Goal: Book appointment/travel/reservation

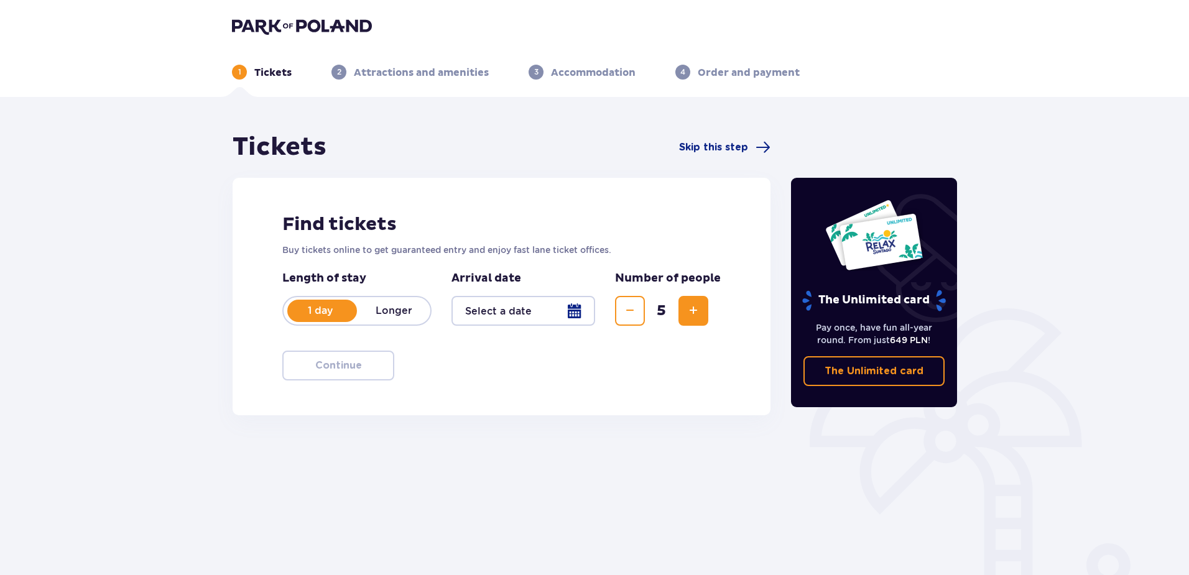
click at [574, 300] on div at bounding box center [523, 311] width 144 height 30
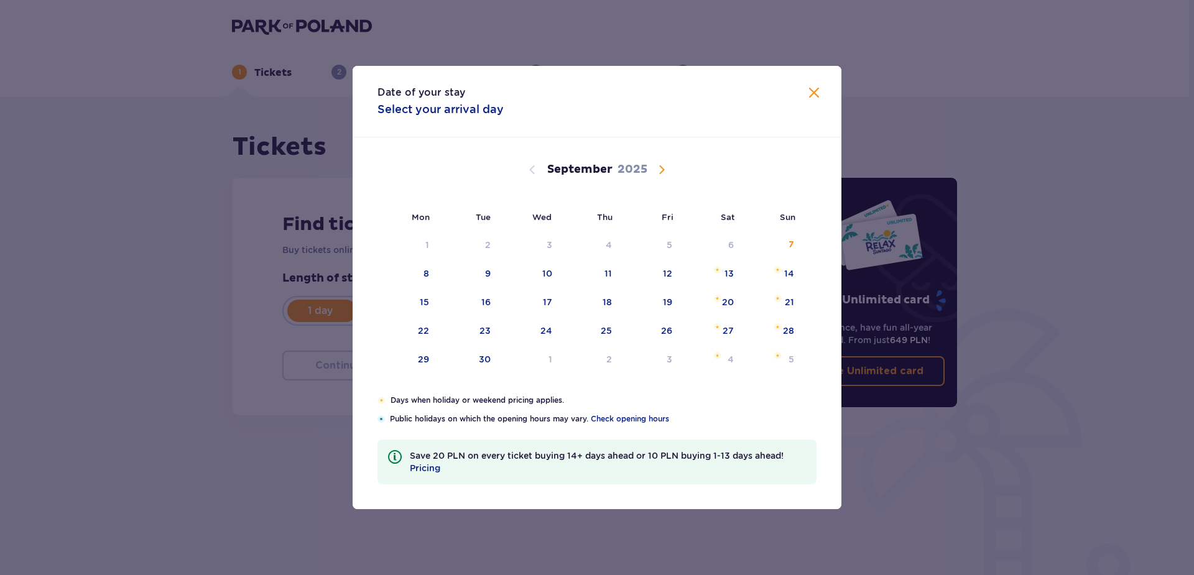
click at [665, 170] on span "Calendar" at bounding box center [661, 169] width 15 height 15
click at [791, 249] on div "5" at bounding box center [791, 245] width 6 height 12
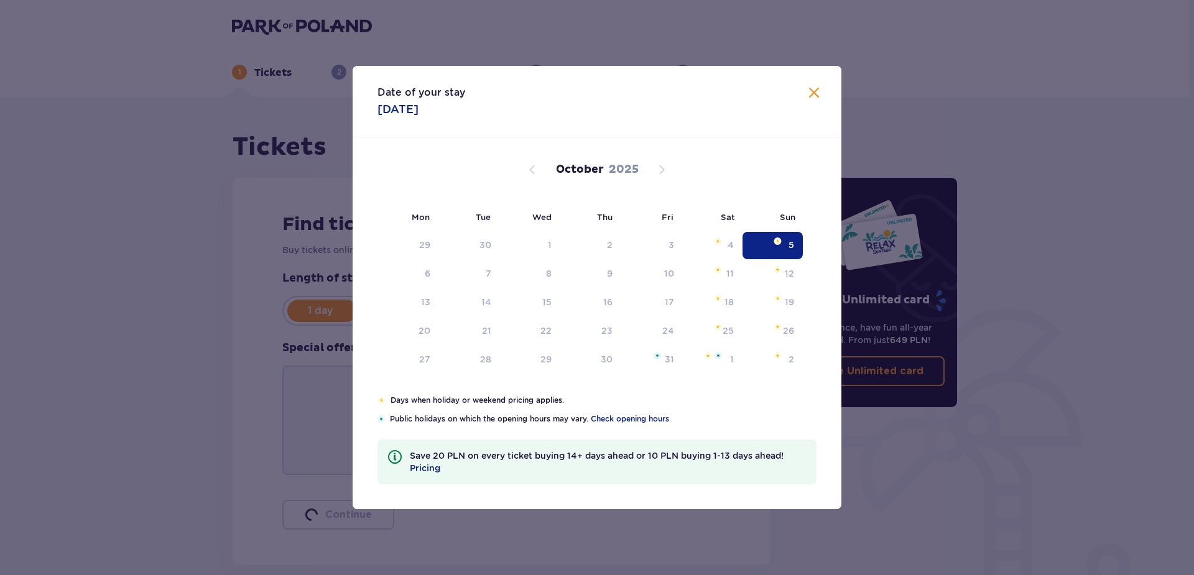
type input "[DATE]"
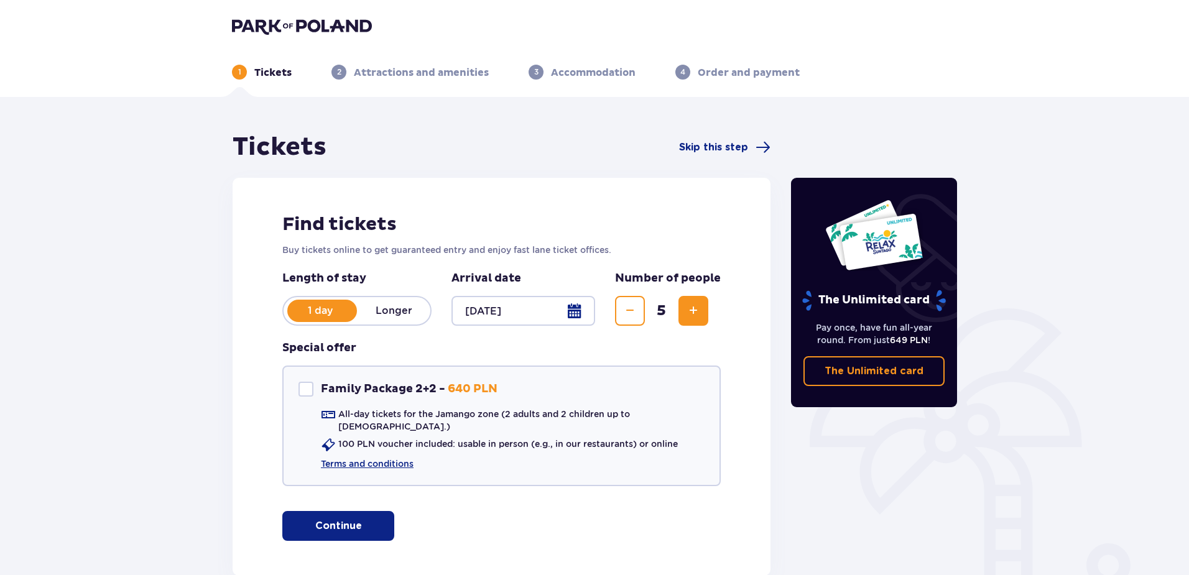
scroll to position [65, 0]
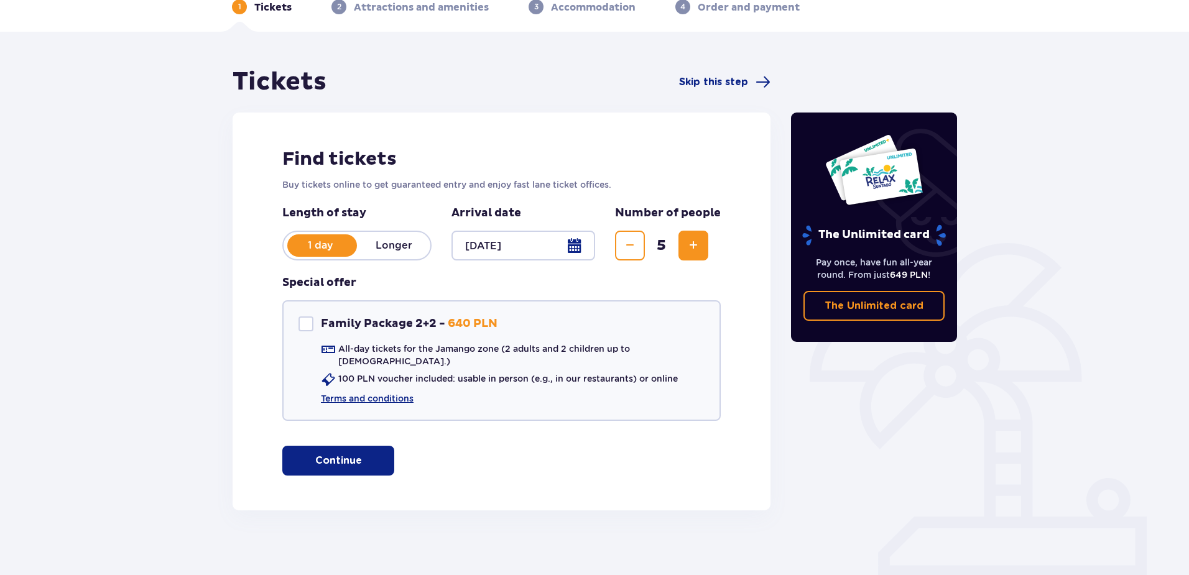
click at [343, 455] on p "Continue" at bounding box center [338, 461] width 47 height 14
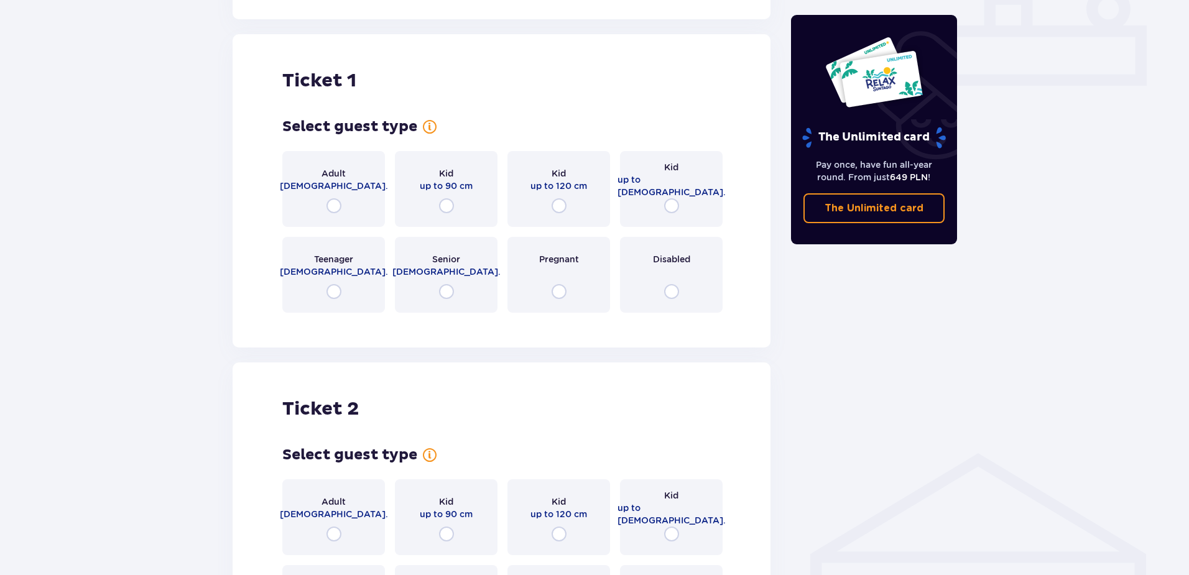
scroll to position [566, 0]
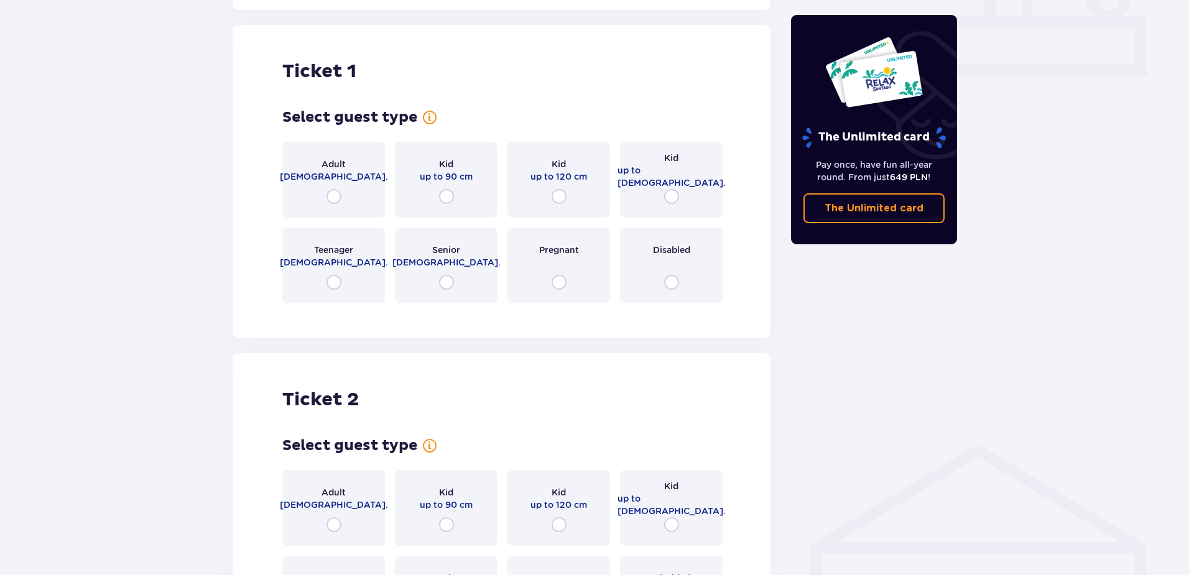
click at [313, 172] on p "[DEMOGRAPHIC_DATA]." at bounding box center [334, 176] width 108 height 12
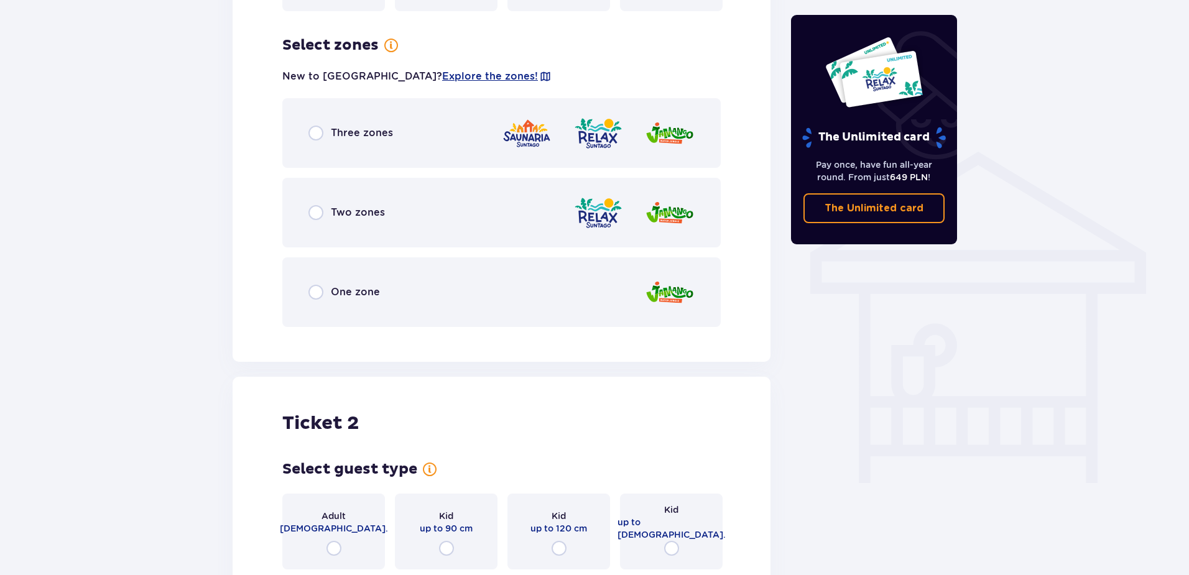
scroll to position [869, 0]
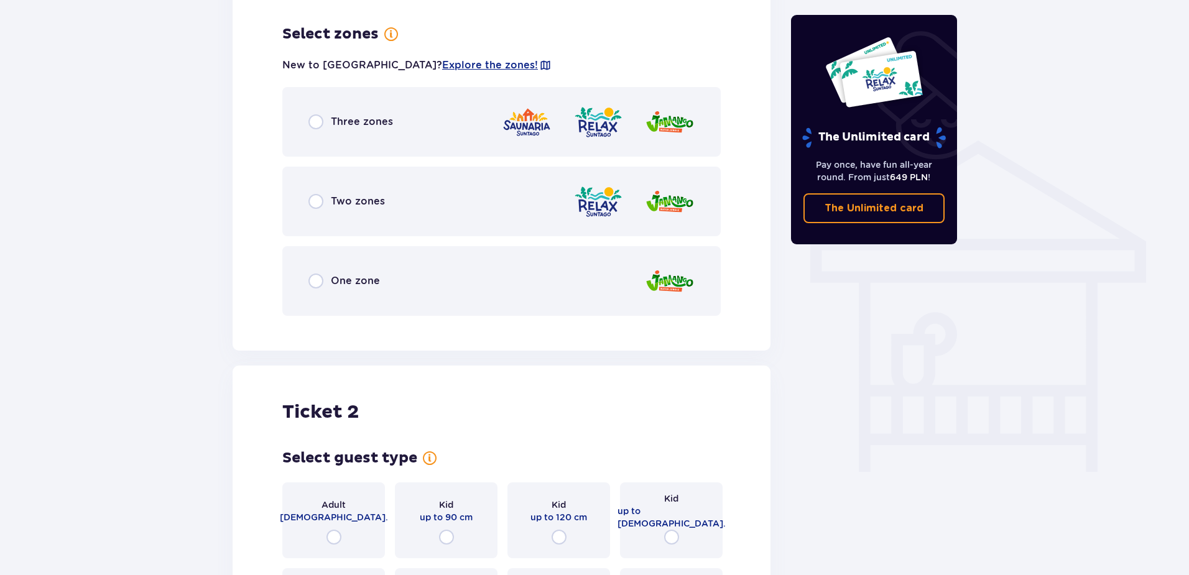
click at [402, 131] on div "Three zones" at bounding box center [501, 122] width 438 height 70
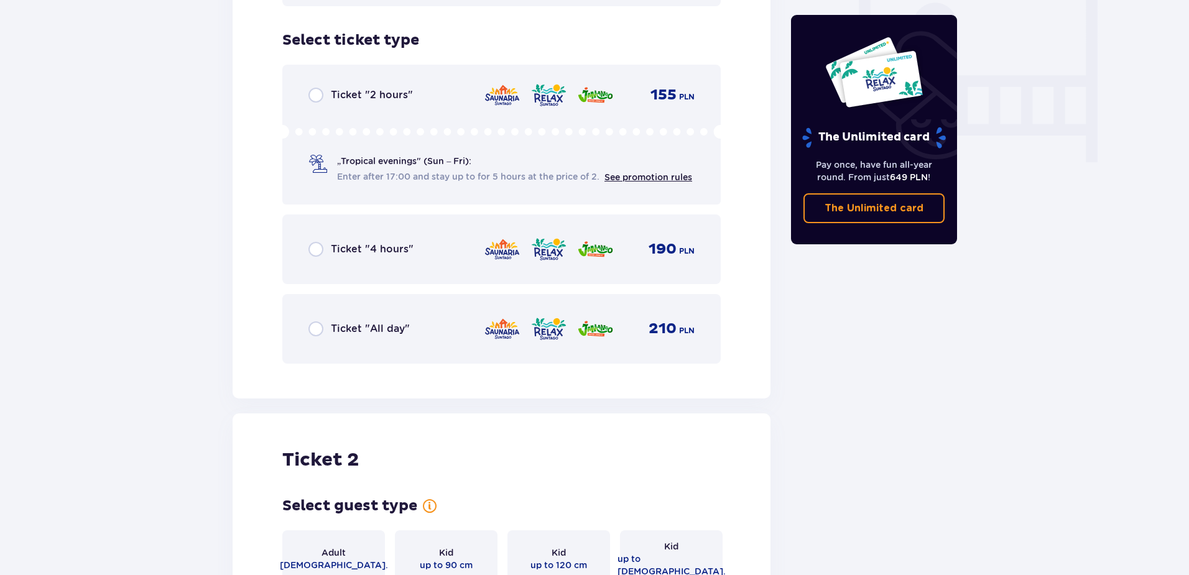
scroll to position [1185, 0]
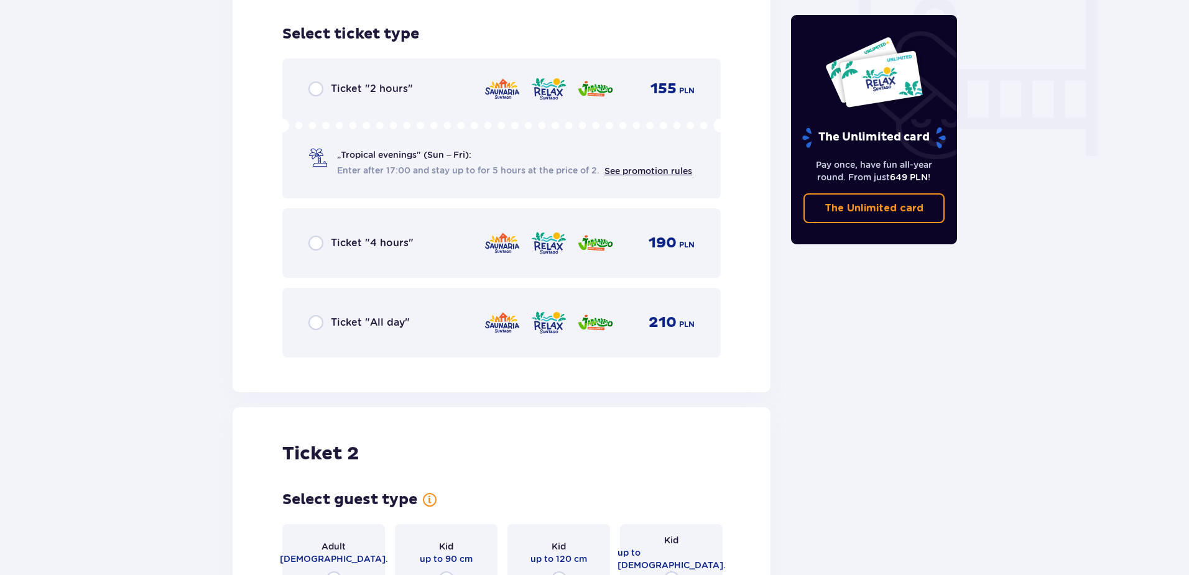
click at [386, 82] on p "Ticket "2 hours"" at bounding box center [372, 89] width 82 height 14
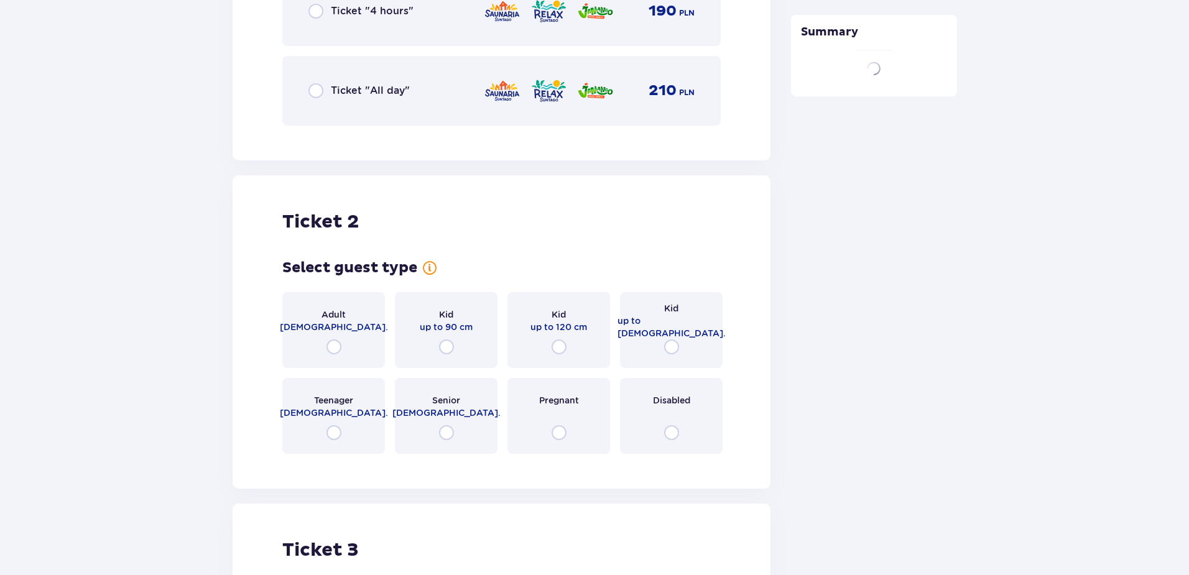
scroll to position [1568, 0]
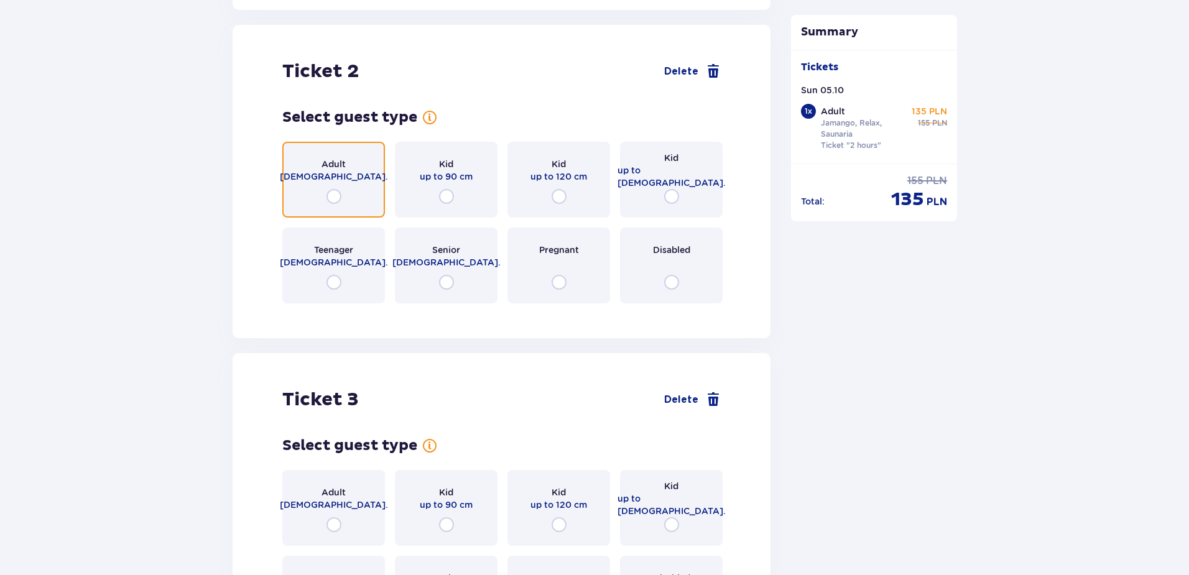
click at [330, 191] on input "radio" at bounding box center [333, 196] width 15 height 15
radio input "true"
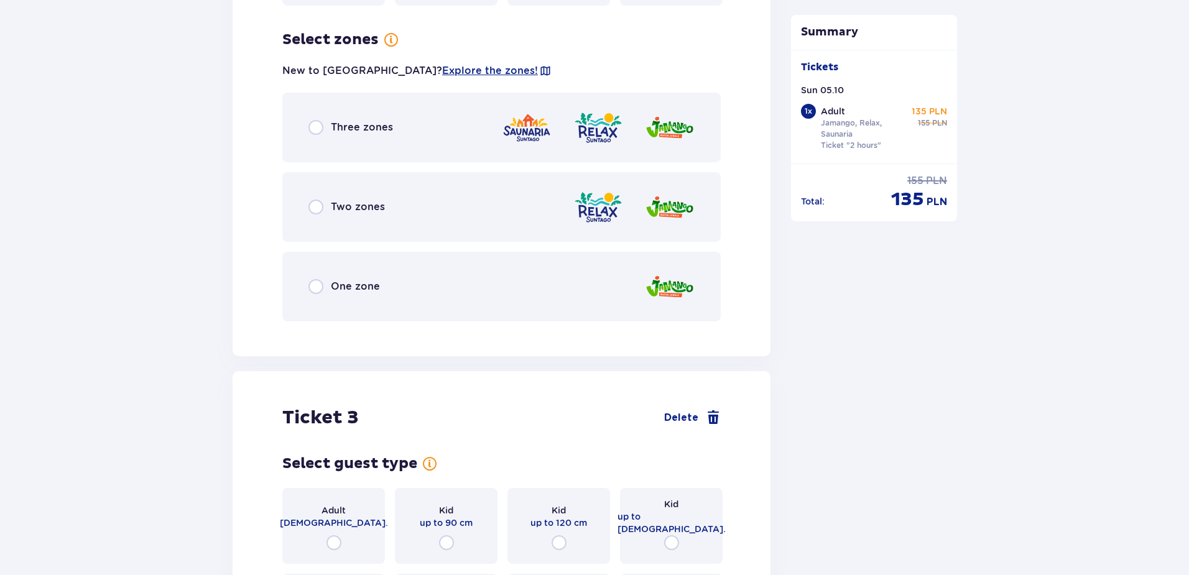
scroll to position [1871, 0]
